Goal: Download file/media

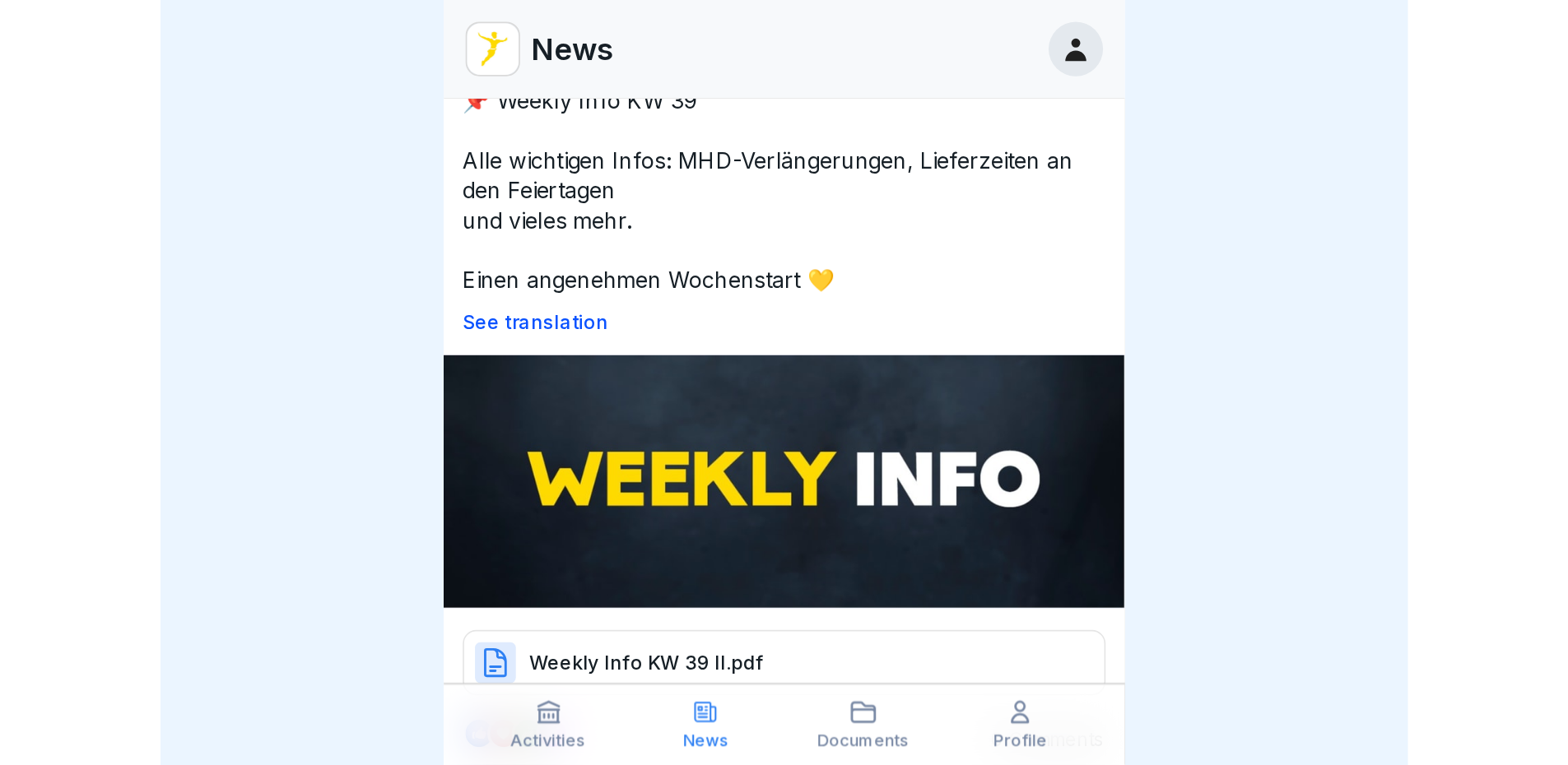
scroll to position [247, 0]
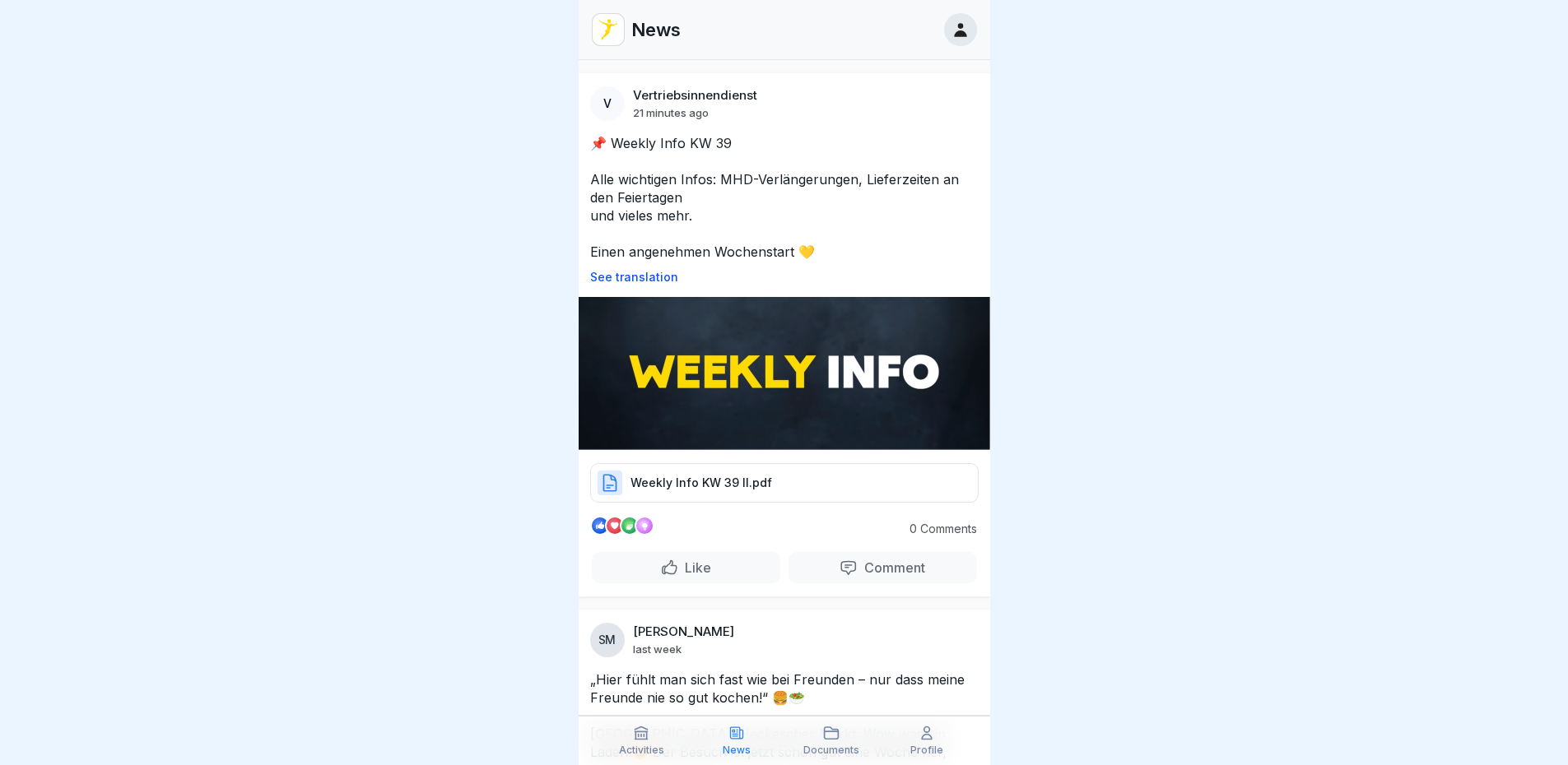
drag, startPoint x: 683, startPoint y: 406, endPoint x: 697, endPoint y: 439, distance: 35.8
click at [685, 408] on img at bounding box center [784, 373] width 412 height 153
click at [696, 462] on div "Weekly Info KW 39 II.pdf" at bounding box center [784, 483] width 389 height 40
